Goal: Navigation & Orientation: Find specific page/section

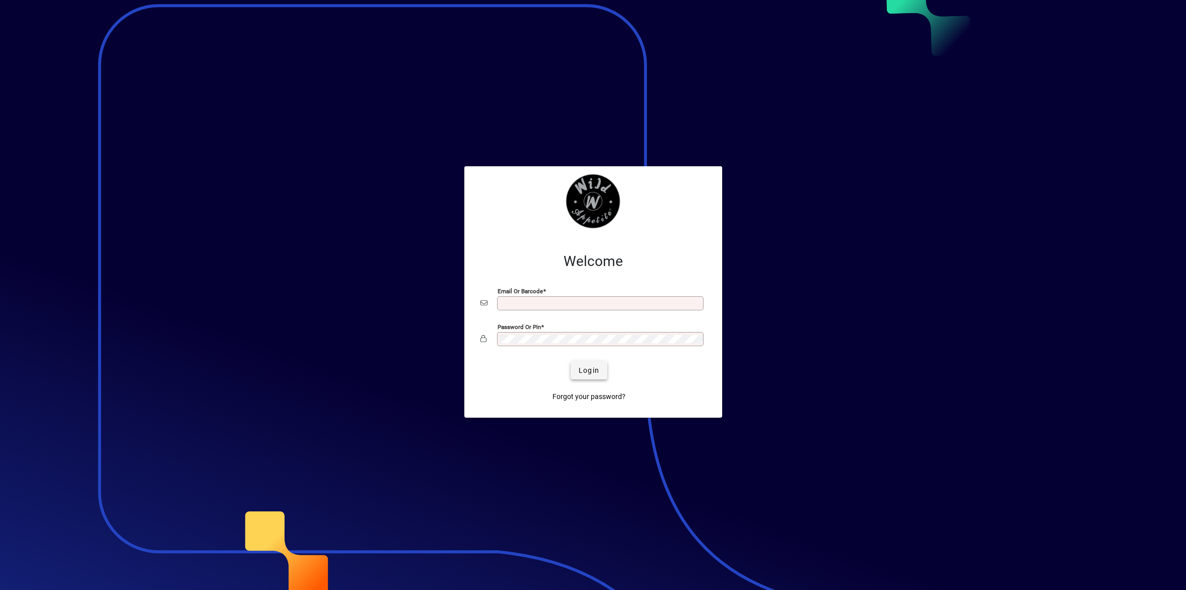
type input "**********"
click at [589, 378] on span "submit" at bounding box center [589, 370] width 37 height 24
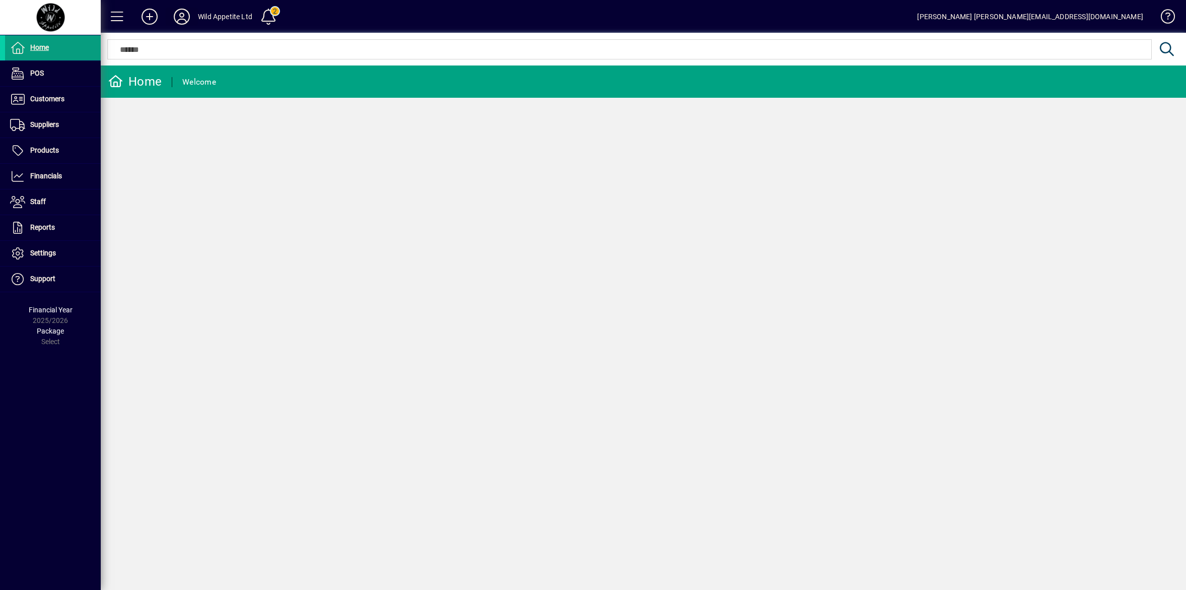
click at [174, 19] on icon at bounding box center [182, 17] width 20 height 16
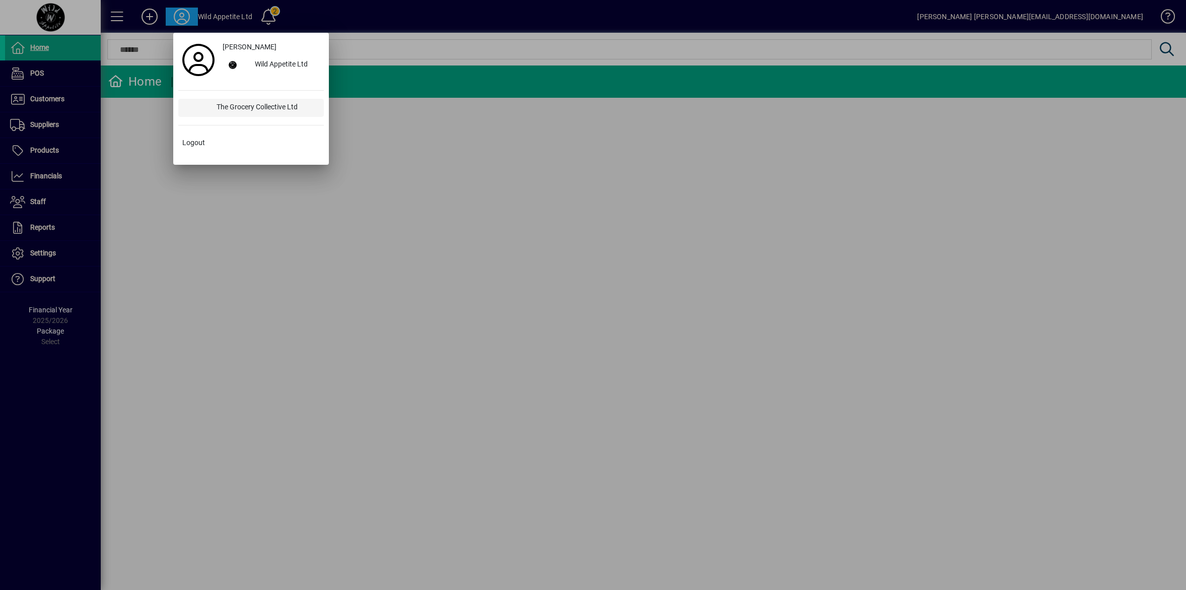
click at [230, 106] on div "The Grocery Collective Ltd" at bounding box center [266, 108] width 115 height 18
